Goal: Contribute content: Share content

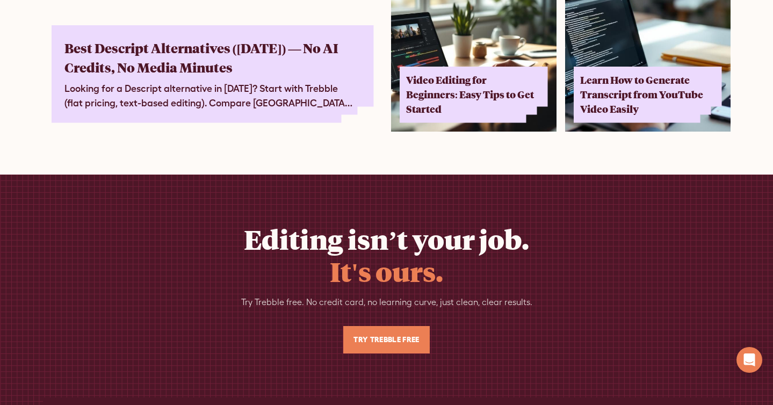
scroll to position [6395, 0]
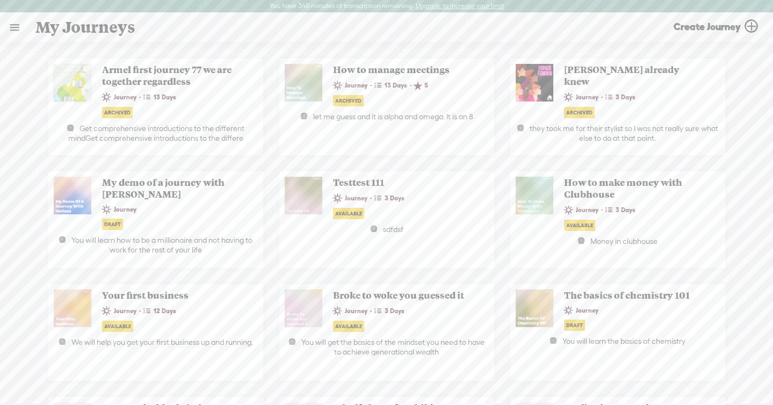
click at [18, 30] on link at bounding box center [15, 27] width 28 height 28
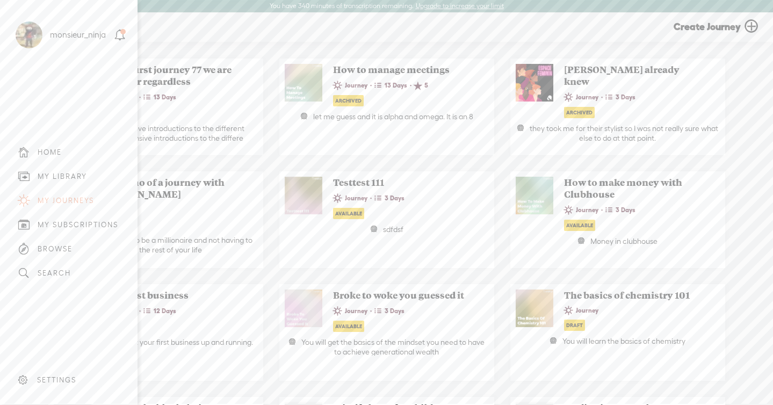
click at [82, 181] on div "MY LIBRARY" at bounding box center [62, 176] width 49 height 9
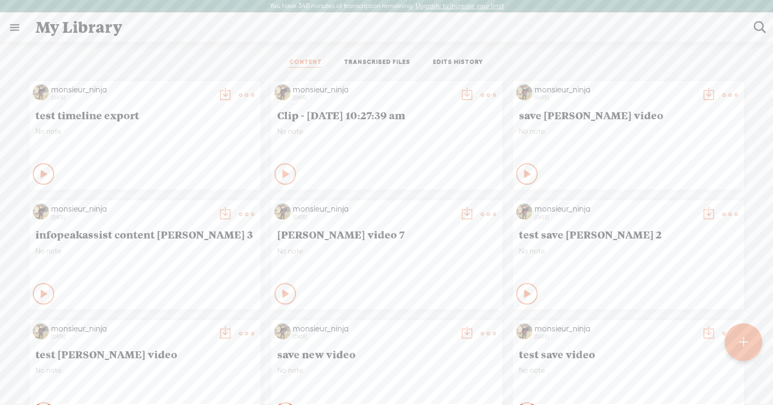
click at [387, 64] on link "TRANSCRIBED FILES" at bounding box center [378, 63] width 66 height 10
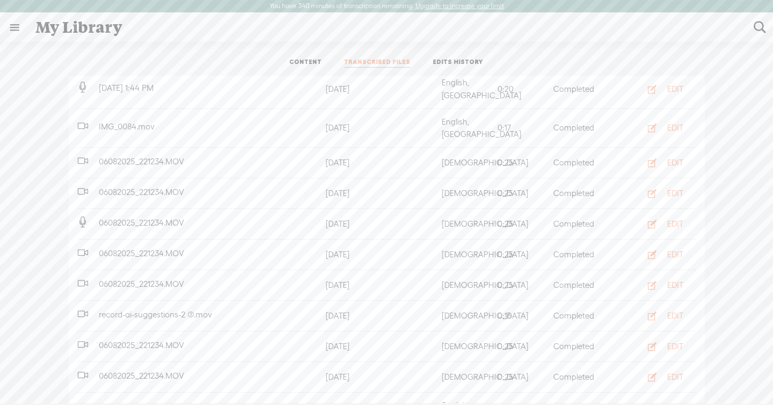
scroll to position [394, 0]
click at [670, 405] on div "EDIT" at bounding box center [676, 410] width 16 height 11
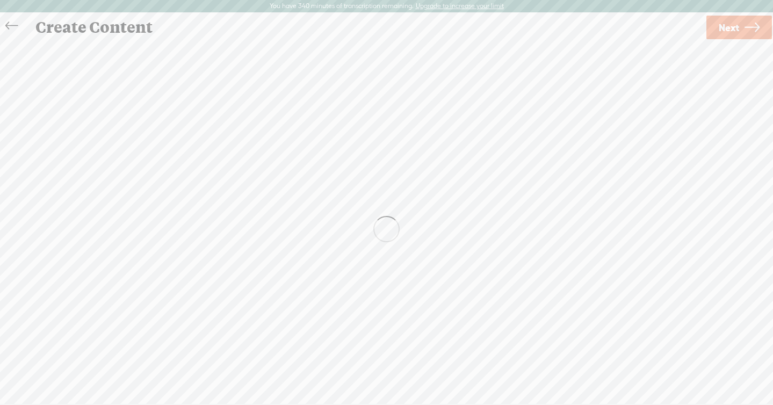
scroll to position [1, 0]
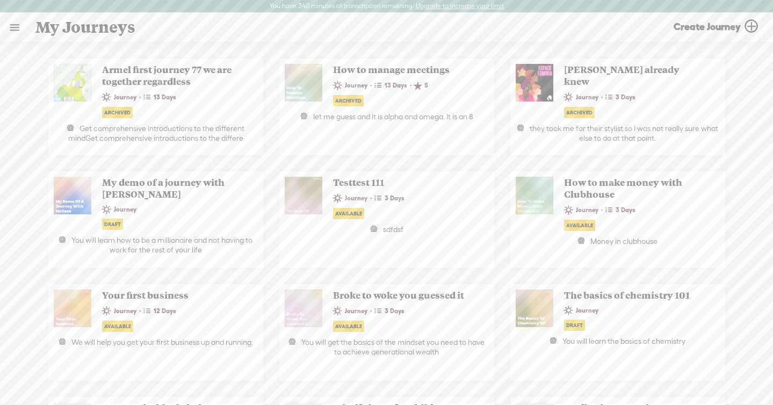
click at [15, 25] on link at bounding box center [15, 27] width 28 height 28
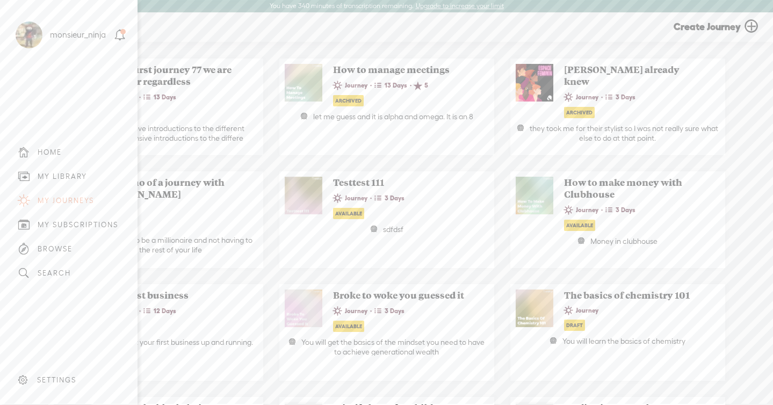
click at [61, 175] on div "MY LIBRARY" at bounding box center [62, 176] width 49 height 9
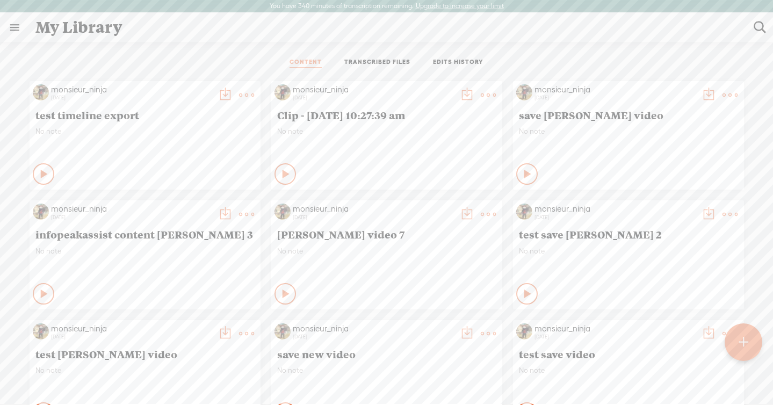
click at [370, 74] on ul "CONTENT TRANSCRIBED FILES EDITS HISTORY" at bounding box center [387, 63] width 285 height 26
click at [374, 61] on link "TRANSCRIBED FILES" at bounding box center [378, 63] width 66 height 10
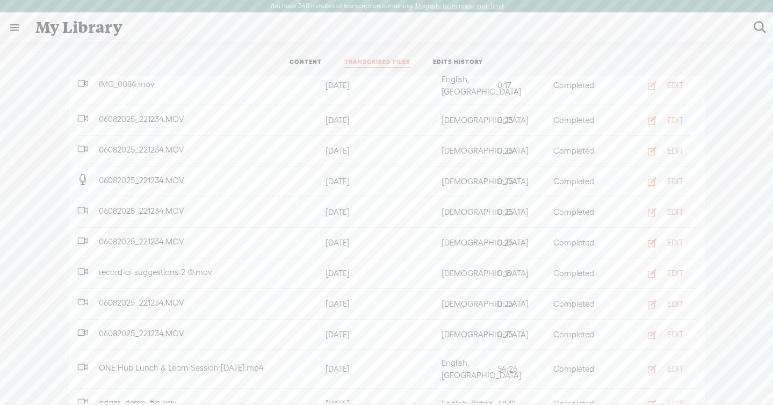
scroll to position [449, 0]
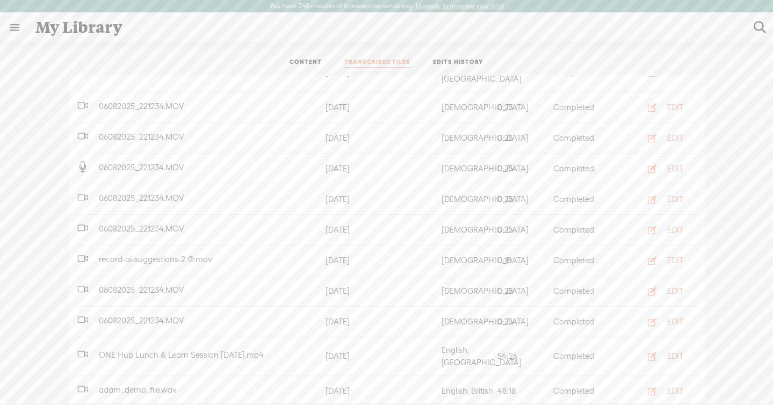
click at [663, 348] on button "EDIT" at bounding box center [662, 356] width 59 height 17
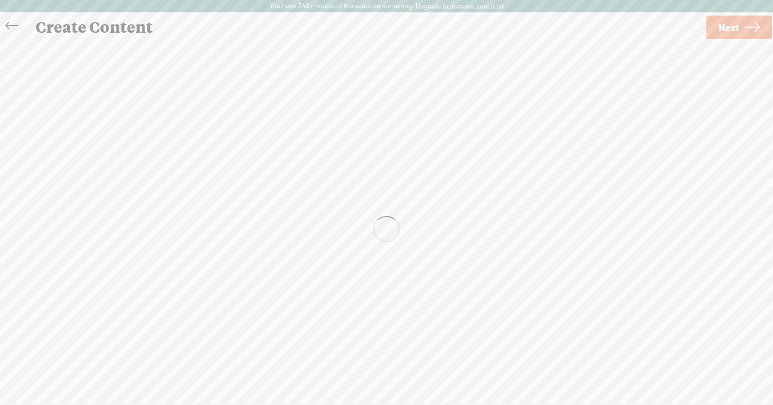
scroll to position [1, 0]
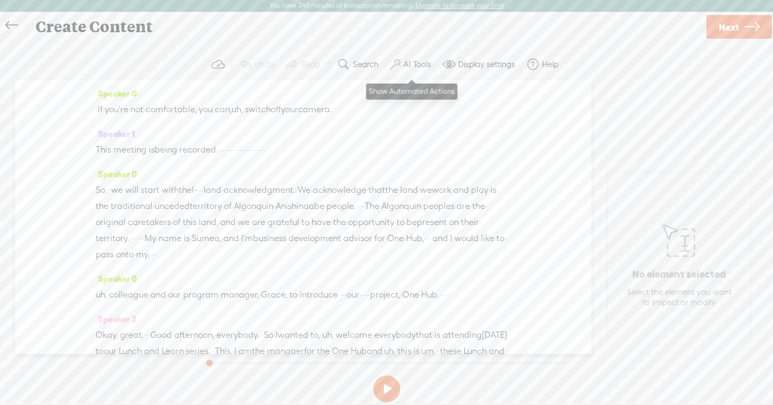
click at [420, 69] on label "AI Tools" at bounding box center [418, 64] width 28 height 11
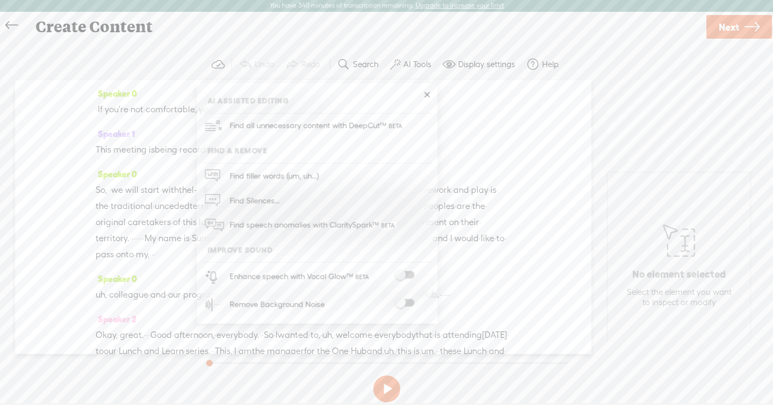
click at [376, 127] on span "Find all unnecessary content with DeepCut™" at bounding box center [317, 125] width 182 height 25
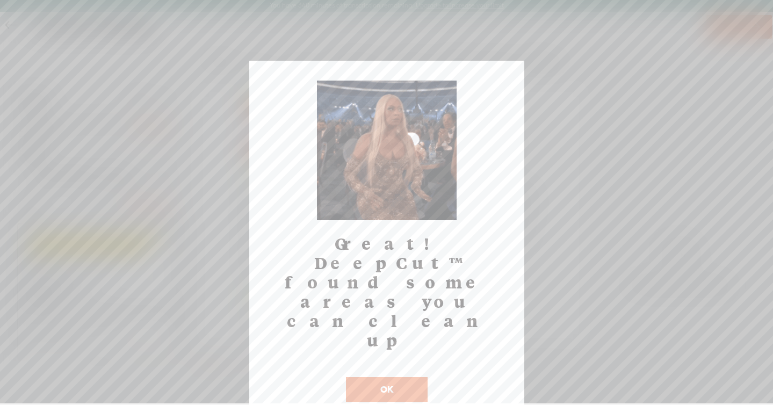
click at [379, 377] on button "OK" at bounding box center [387, 389] width 82 height 25
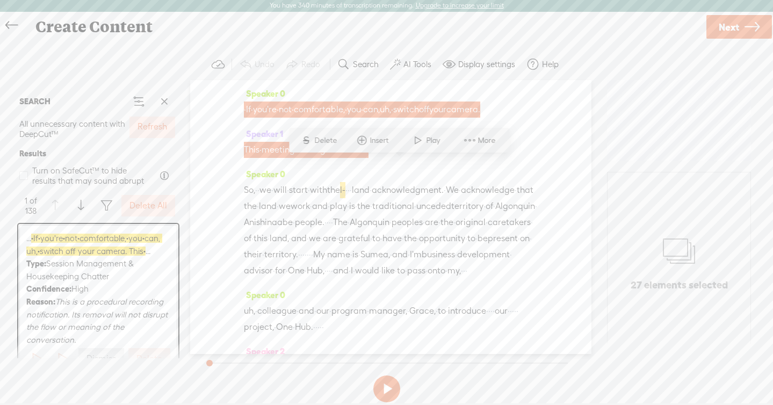
click at [158, 132] on label "Refresh" at bounding box center [153, 126] width 30 height 11
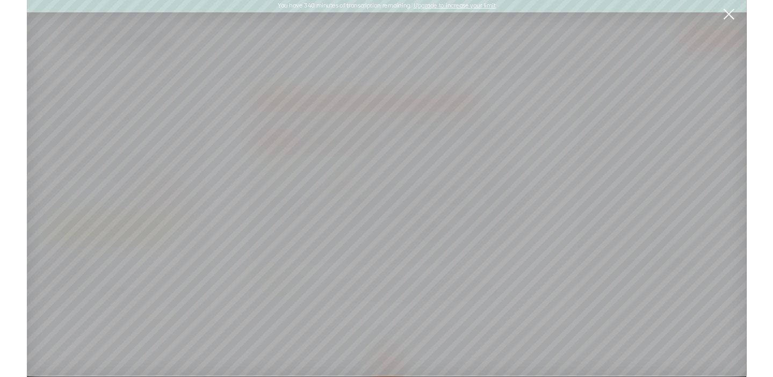
scroll to position [0, 0]
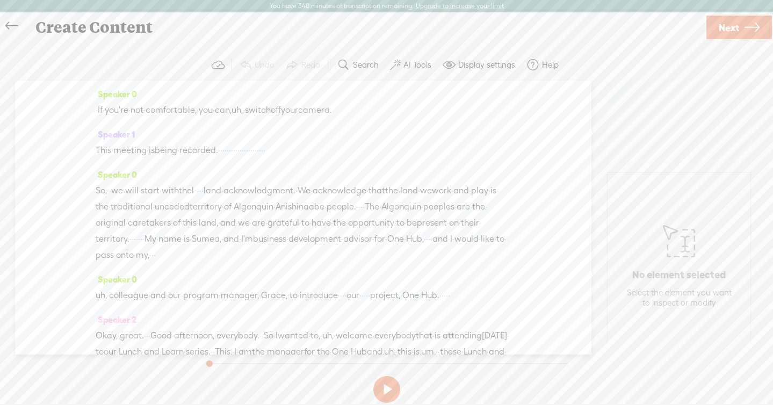
click at [411, 63] on label "AI Tools" at bounding box center [418, 65] width 28 height 11
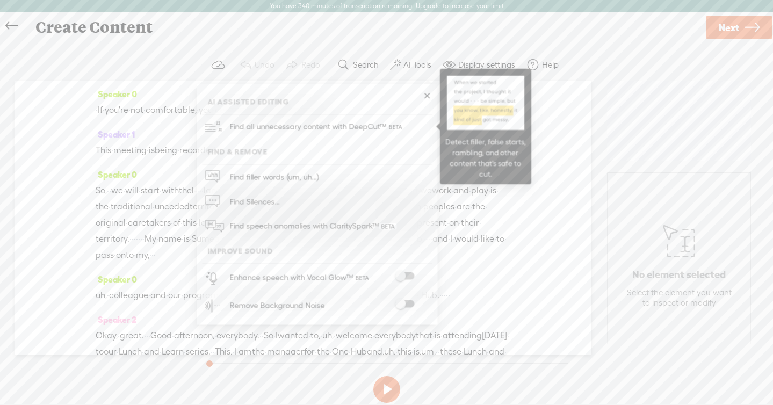
click at [351, 125] on span "Find all unnecessary content with DeepCut™" at bounding box center [317, 126] width 182 height 25
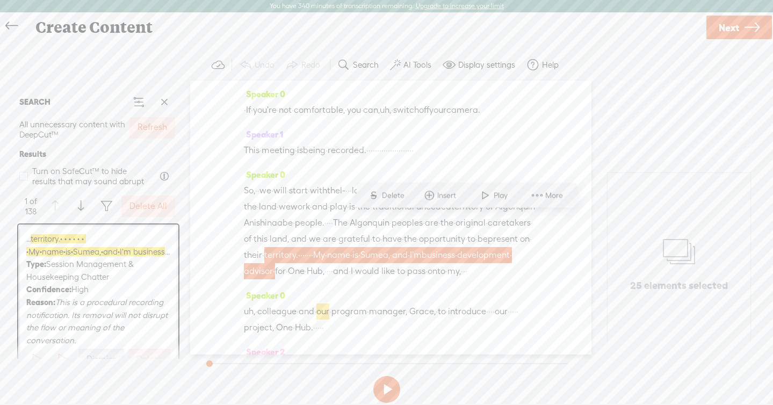
scroll to position [167, 0]
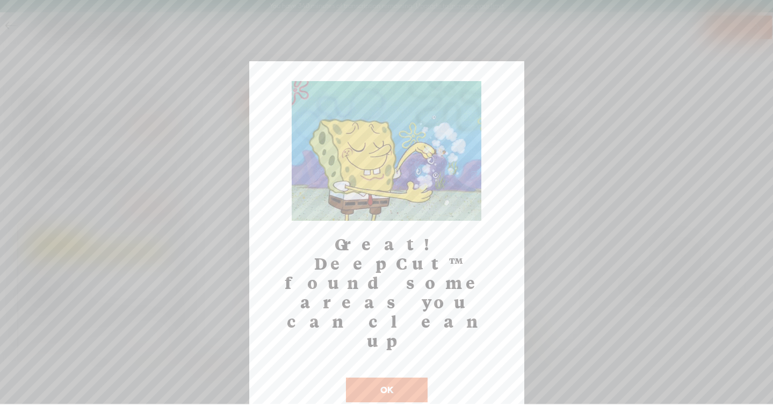
click at [360, 377] on button "OK" at bounding box center [387, 390] width 82 height 25
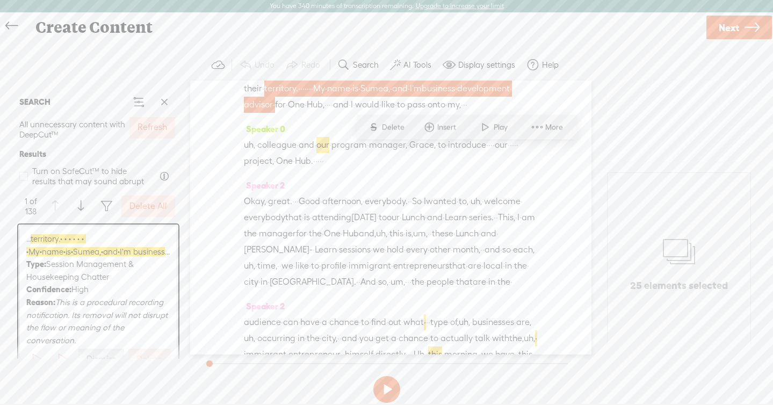
click at [147, 134] on button "Refresh" at bounding box center [153, 127] width 46 height 21
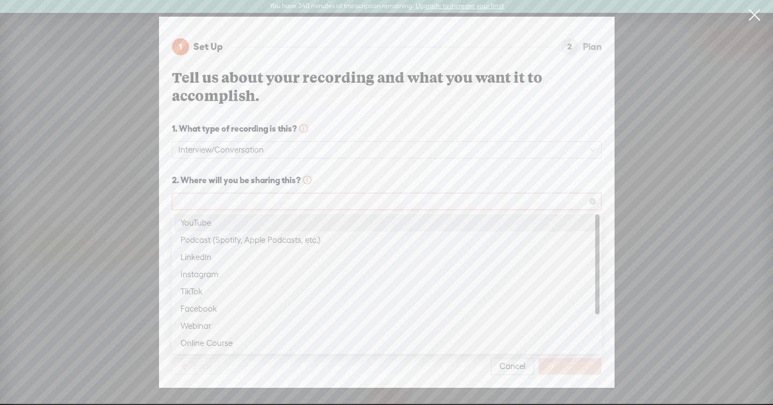
click at [188, 200] on span at bounding box center [386, 201] width 417 height 16
click at [203, 239] on div "Podcast (Spotify, Apple Podcasts, etc.)" at bounding box center [387, 240] width 413 height 13
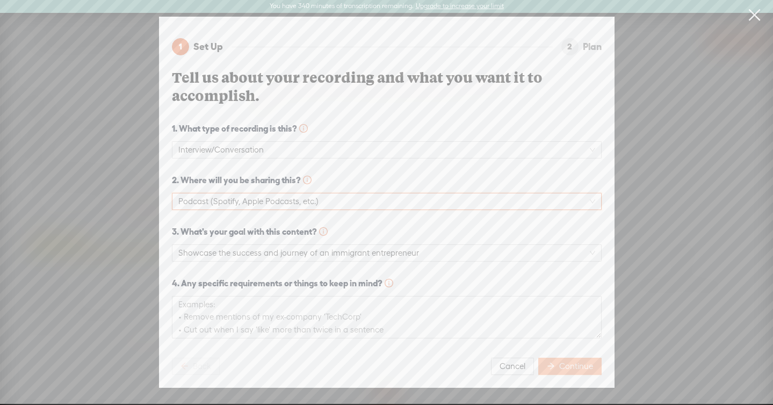
click at [550, 365] on icon "arrow-right" at bounding box center [551, 366] width 8 height 8
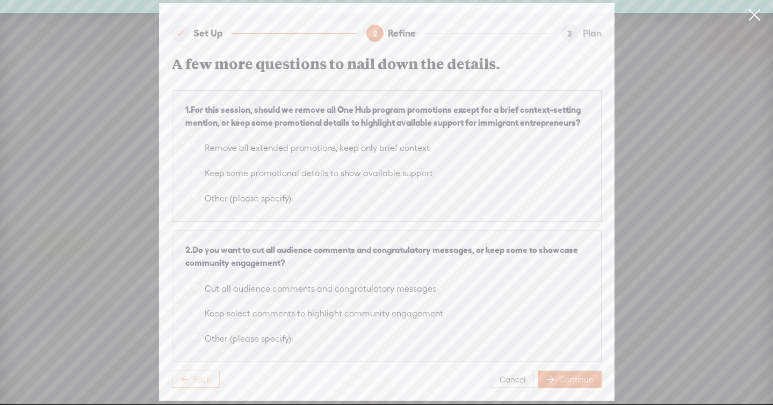
click at [206, 377] on span "Back" at bounding box center [202, 380] width 18 height 11
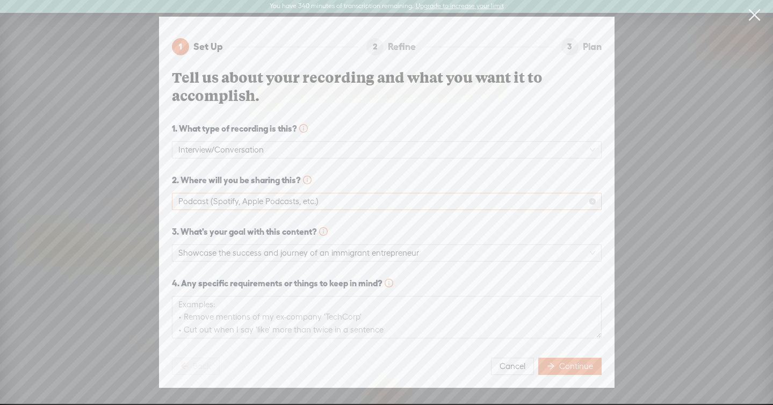
click at [253, 202] on span "Podcast (Spotify, Apple Podcasts, etc.)" at bounding box center [386, 201] width 417 height 16
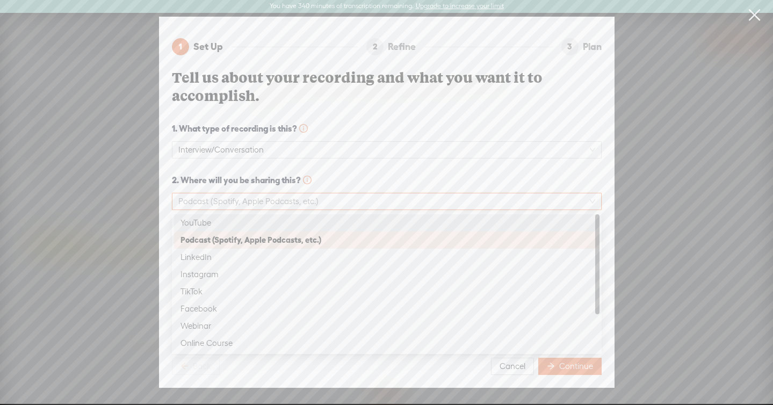
click at [236, 222] on div "YouTube" at bounding box center [387, 223] width 413 height 13
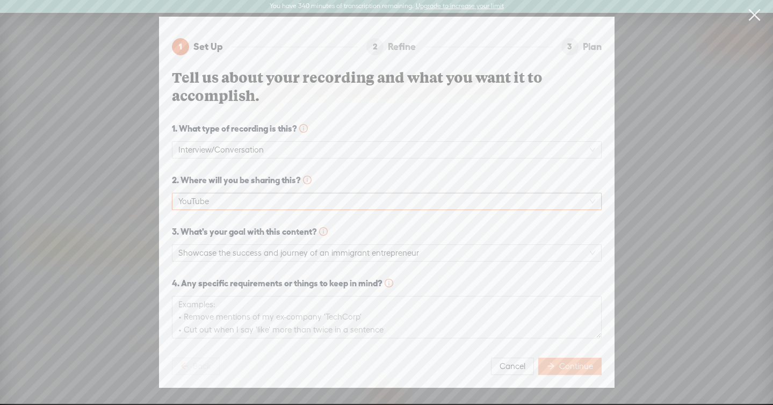
click at [552, 364] on icon "arrow-right" at bounding box center [551, 366] width 6 height 6
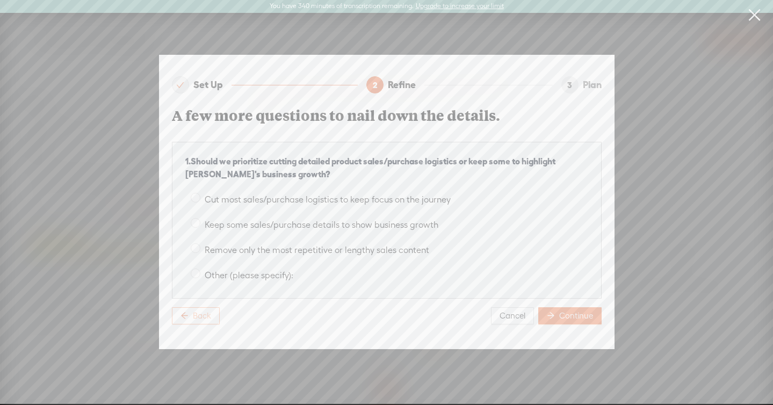
click at [205, 314] on span "Back" at bounding box center [202, 316] width 18 height 11
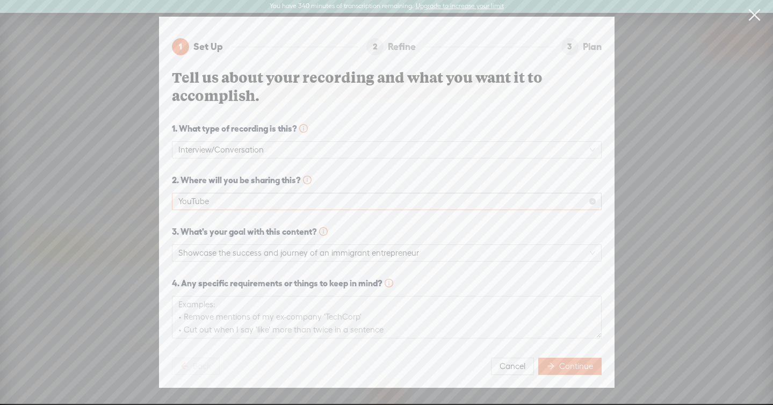
click at [233, 210] on div "YouTube" at bounding box center [387, 201] width 430 height 17
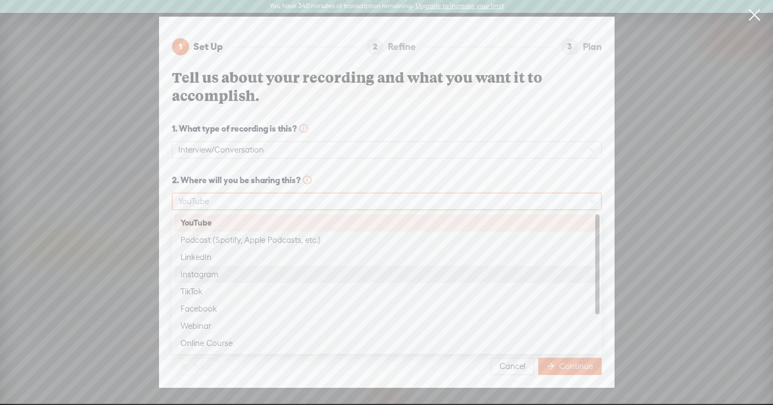
click at [220, 267] on div "Instagram" at bounding box center [387, 274] width 426 height 17
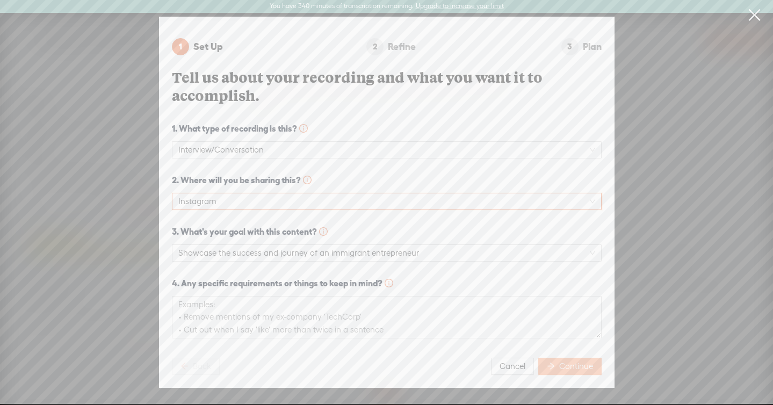
click at [566, 363] on span "Continue" at bounding box center [576, 366] width 34 height 11
